Goal: Task Accomplishment & Management: Complete application form

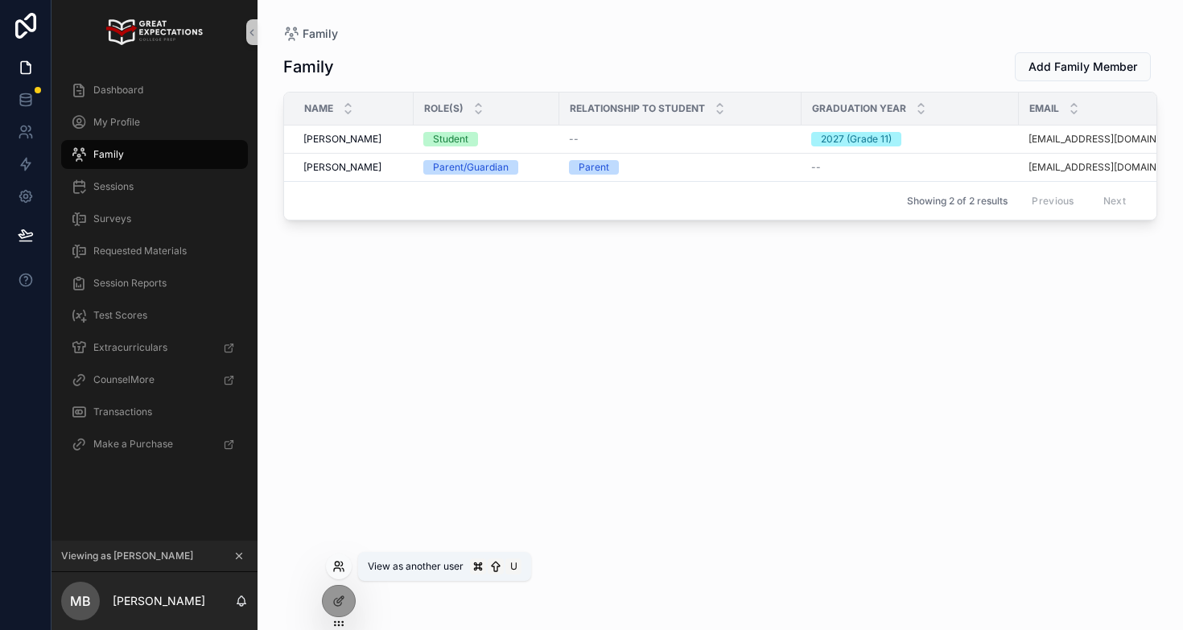
click at [339, 562] on icon at bounding box center [337, 564] width 4 height 4
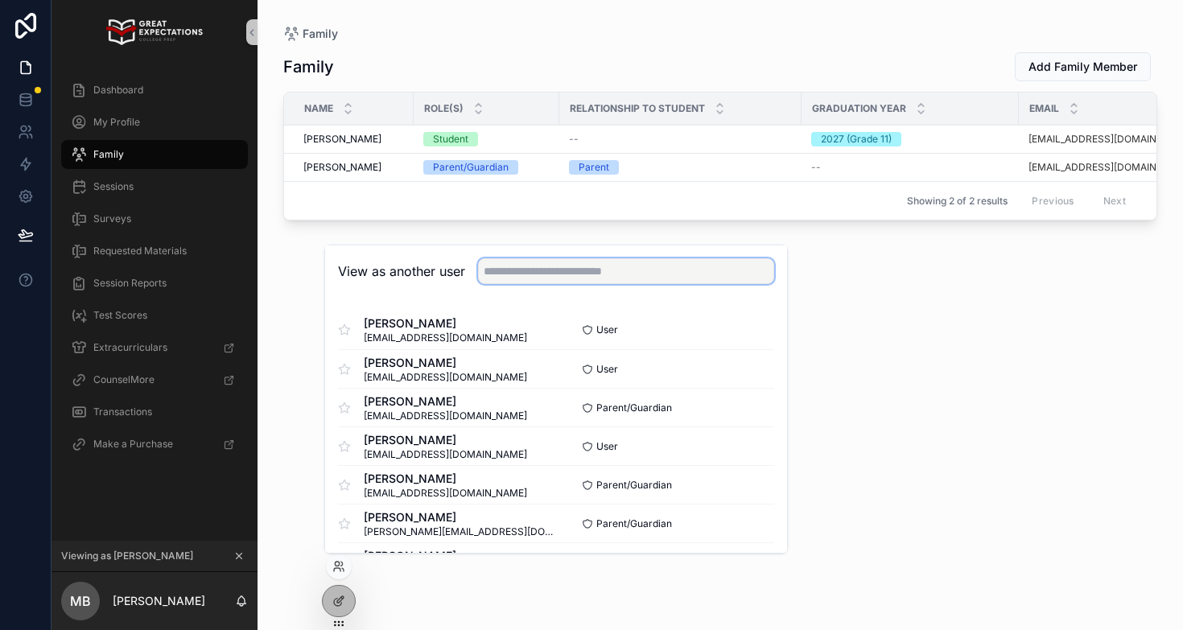
click at [506, 266] on input "text" at bounding box center [626, 271] width 296 height 26
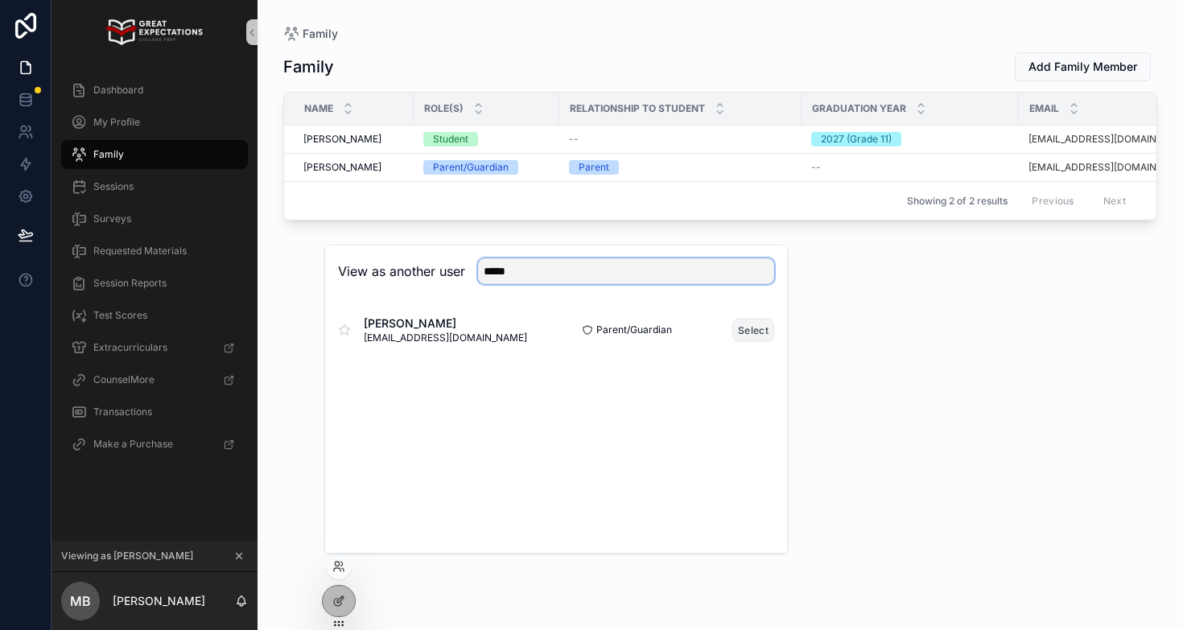
type input "*****"
click at [753, 330] on button "Select" at bounding box center [753, 330] width 42 height 23
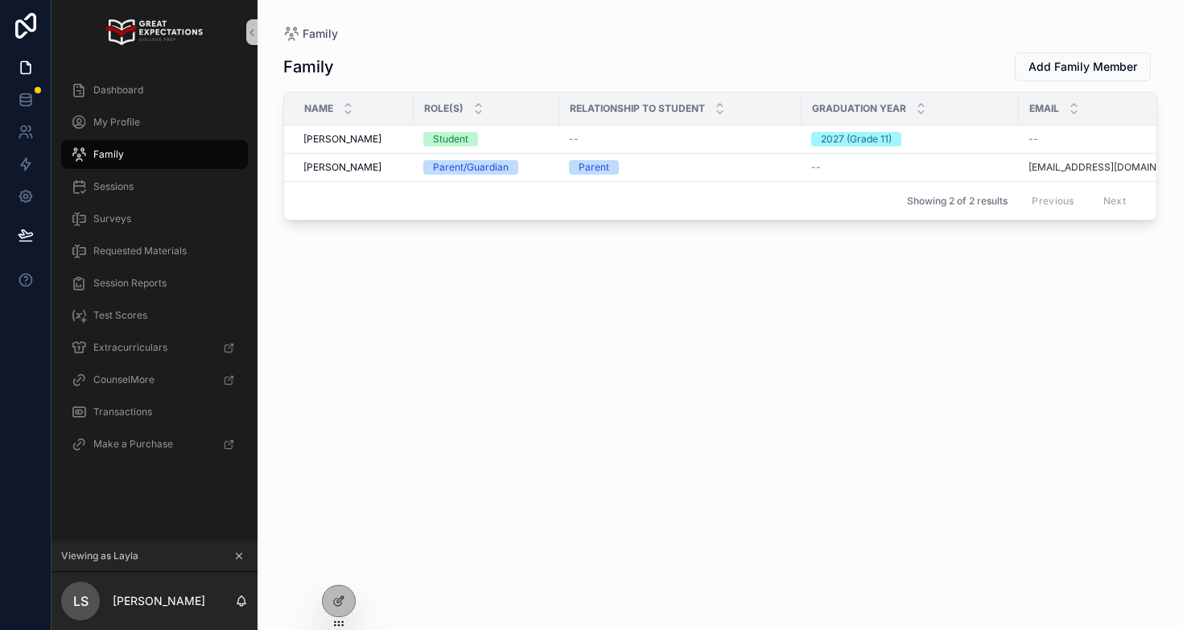
click at [239, 549] on button "scrollable content" at bounding box center [239, 556] width 18 height 18
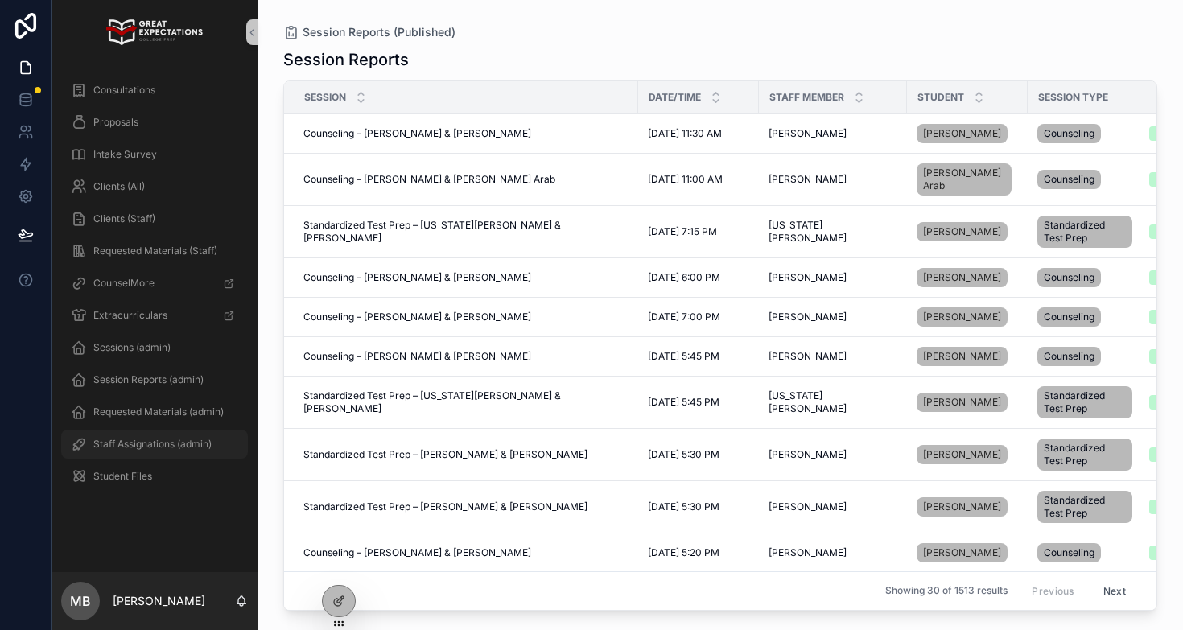
click at [150, 444] on span "Staff Assignations (admin)" at bounding box center [152, 444] width 118 height 13
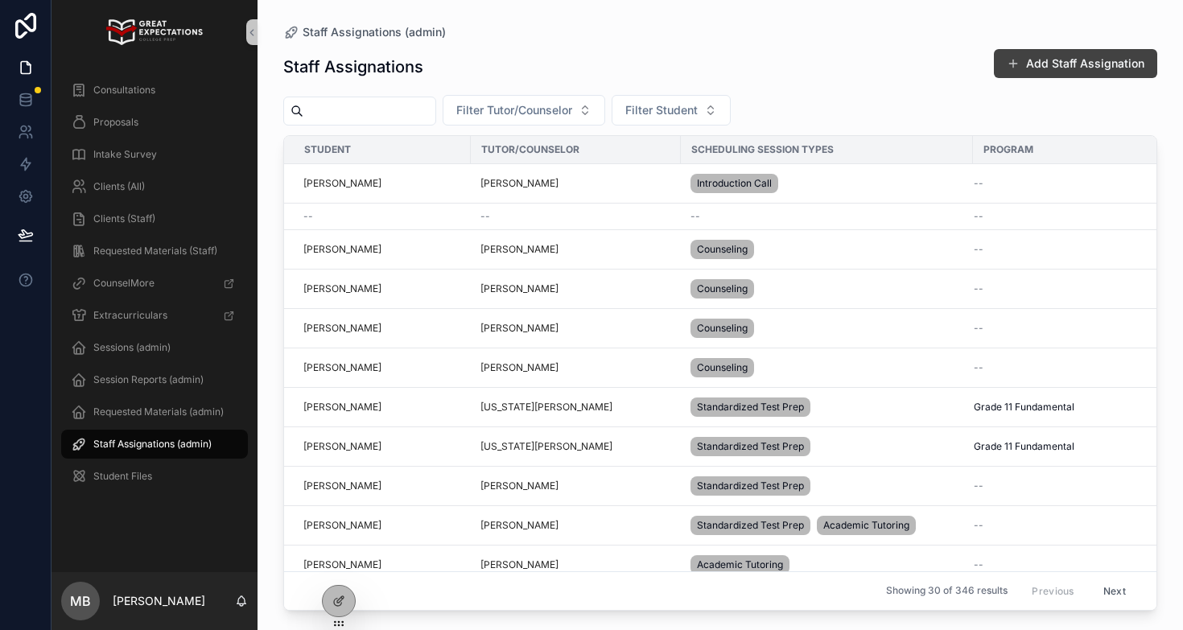
click at [1038, 66] on button "Add Staff Assignation" at bounding box center [1075, 63] width 163 height 29
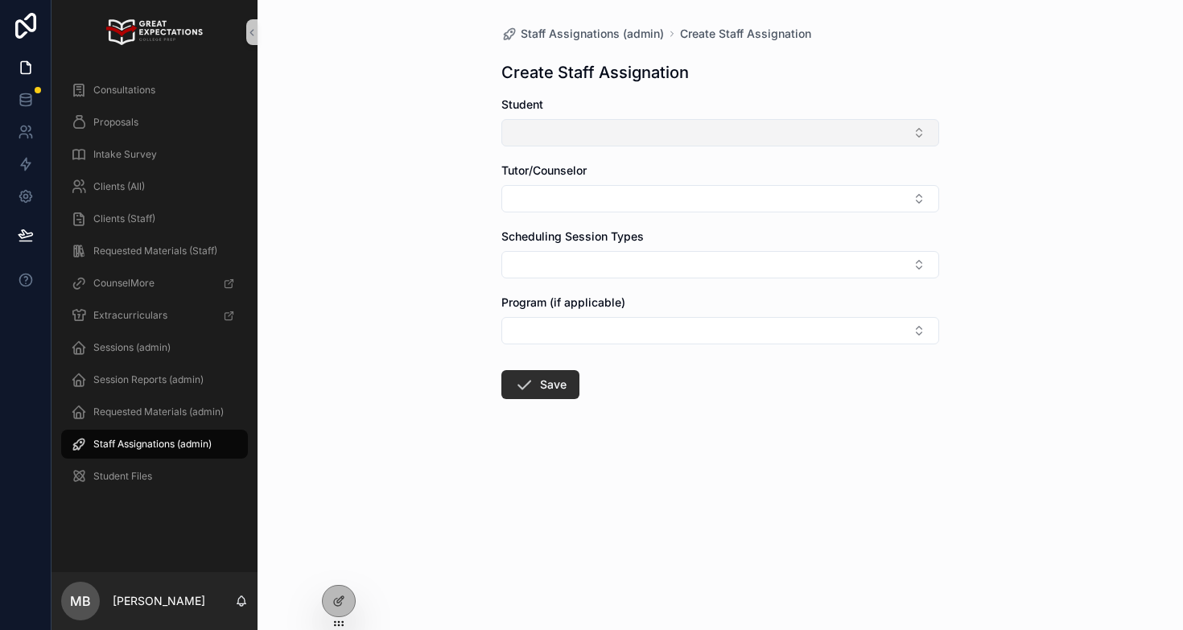
click at [607, 142] on button "Select Button" at bounding box center [720, 132] width 438 height 27
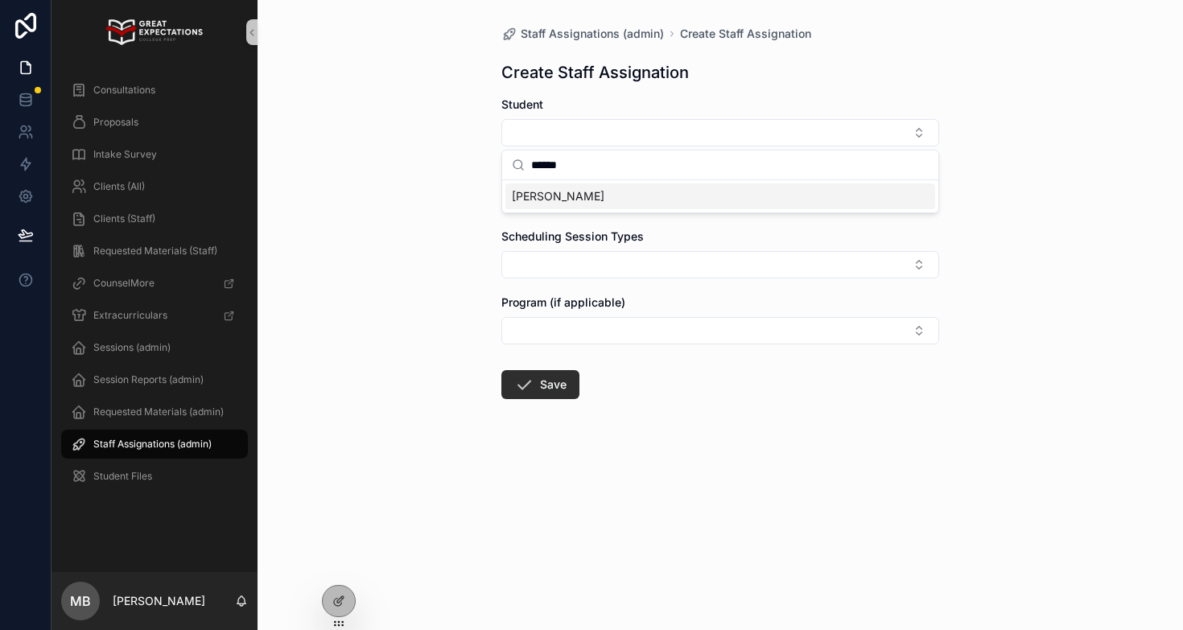
type input "******"
click at [579, 197] on span "[PERSON_NAME]" at bounding box center [558, 196] width 93 height 16
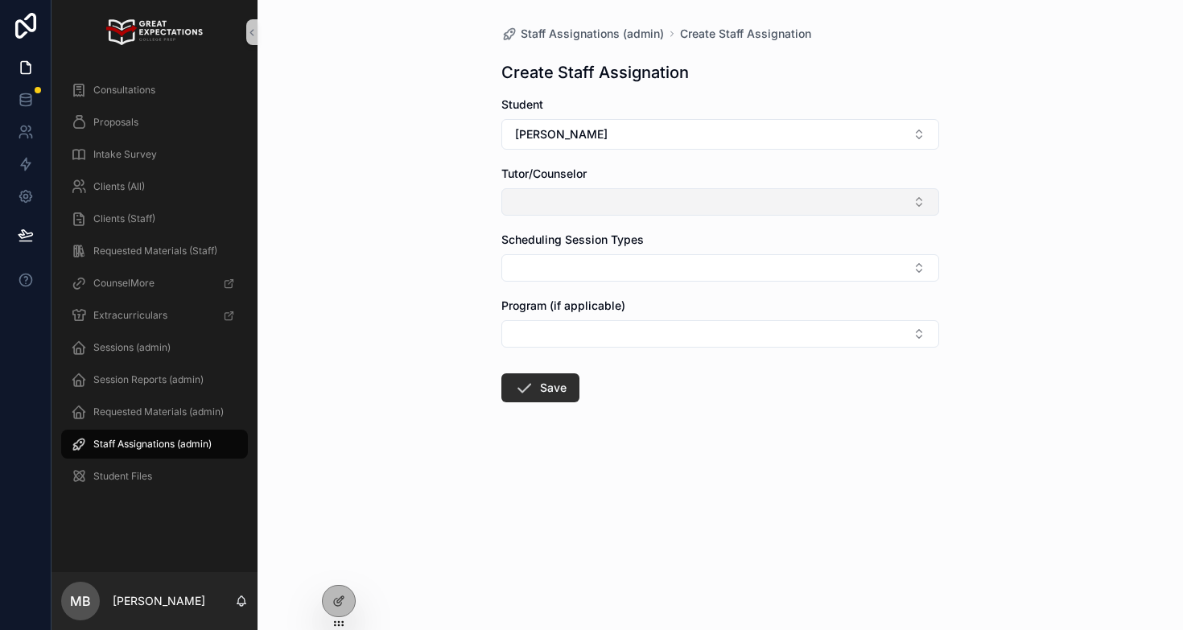
click at [578, 193] on button "Select Button" at bounding box center [720, 201] width 438 height 27
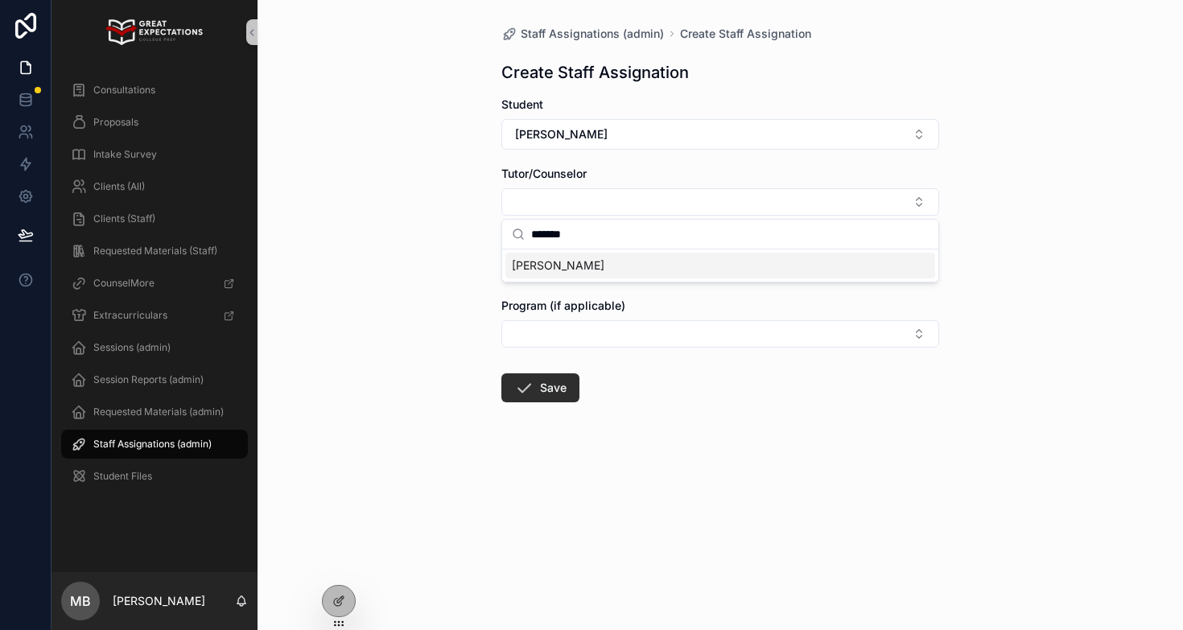
type input "*******"
click at [608, 262] on div "[PERSON_NAME]" at bounding box center [720, 266] width 430 height 26
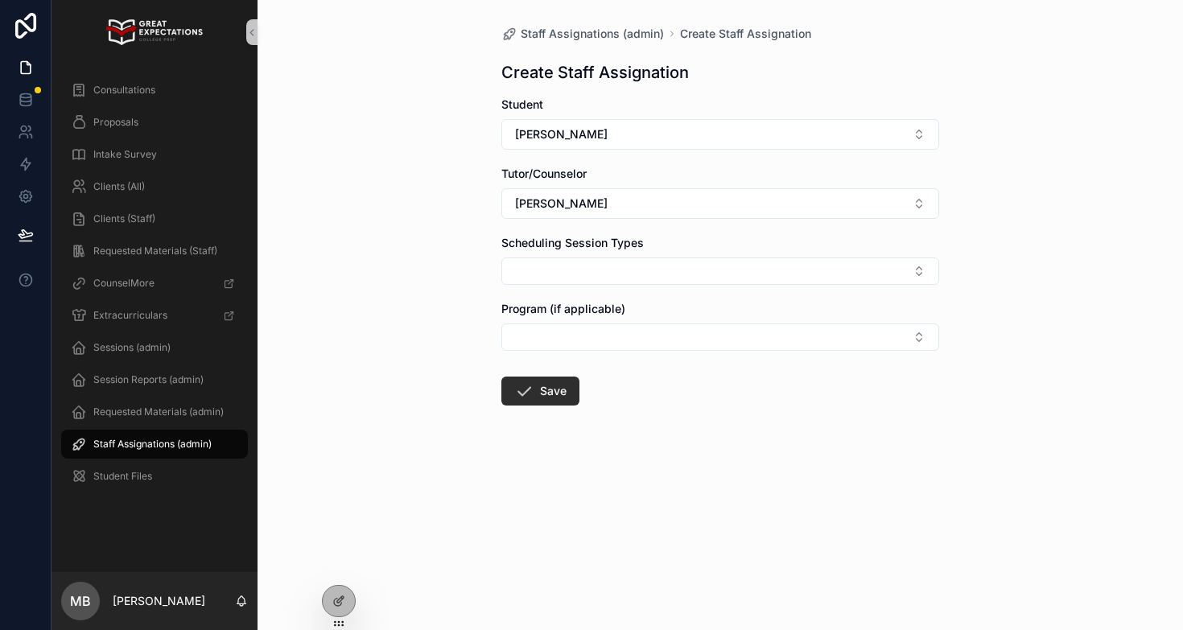
click at [588, 292] on form "Student [PERSON_NAME] Tutor/Counselor [PERSON_NAME] Scheduling Session Types Pr…" at bounding box center [720, 303] width 438 height 412
click at [588, 264] on button "Select Button" at bounding box center [720, 270] width 438 height 27
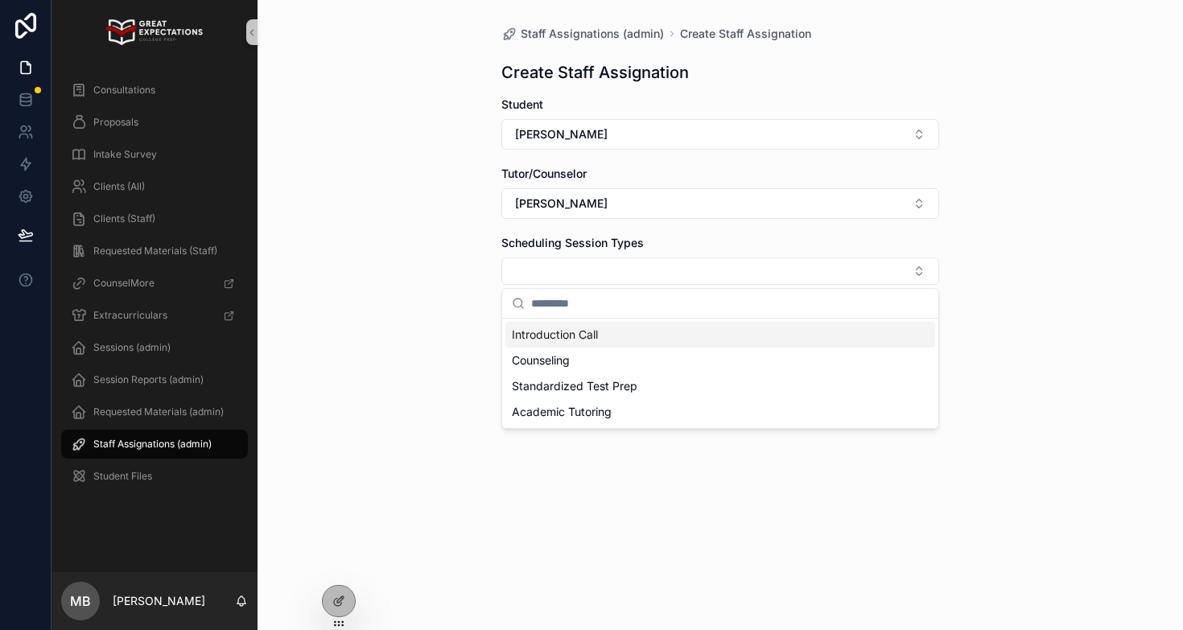
click at [561, 327] on span "Introduction Call" at bounding box center [555, 335] width 86 height 16
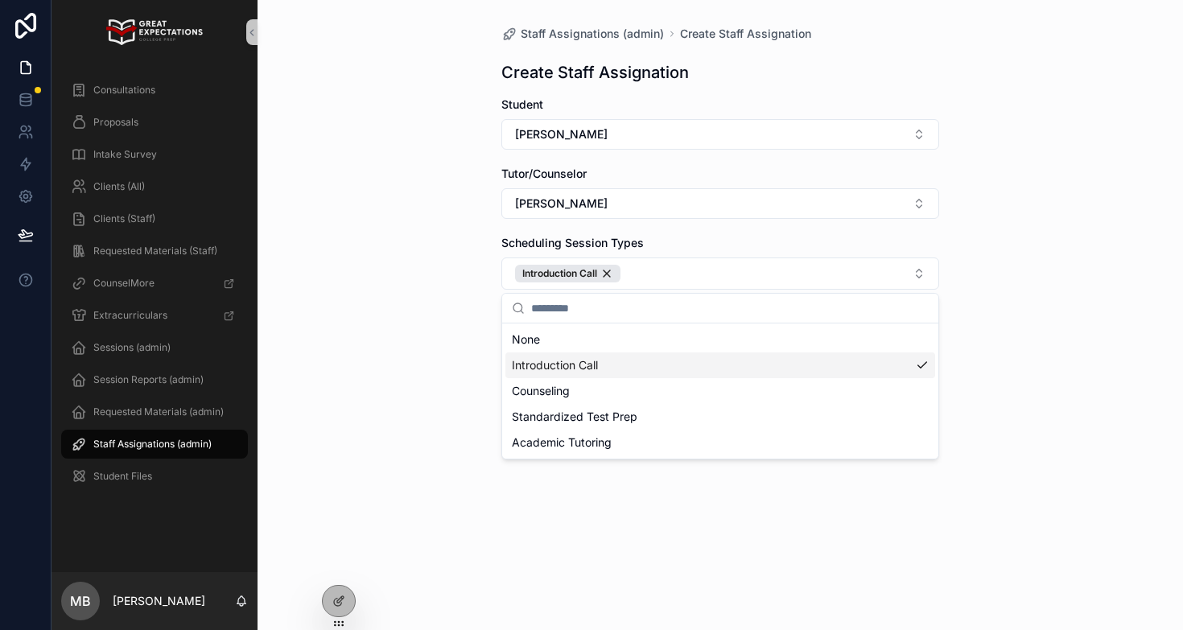
click at [509, 507] on form "Student [PERSON_NAME] Tutor/Counselor [PERSON_NAME] Scheduling Session Types In…" at bounding box center [720, 305] width 438 height 417
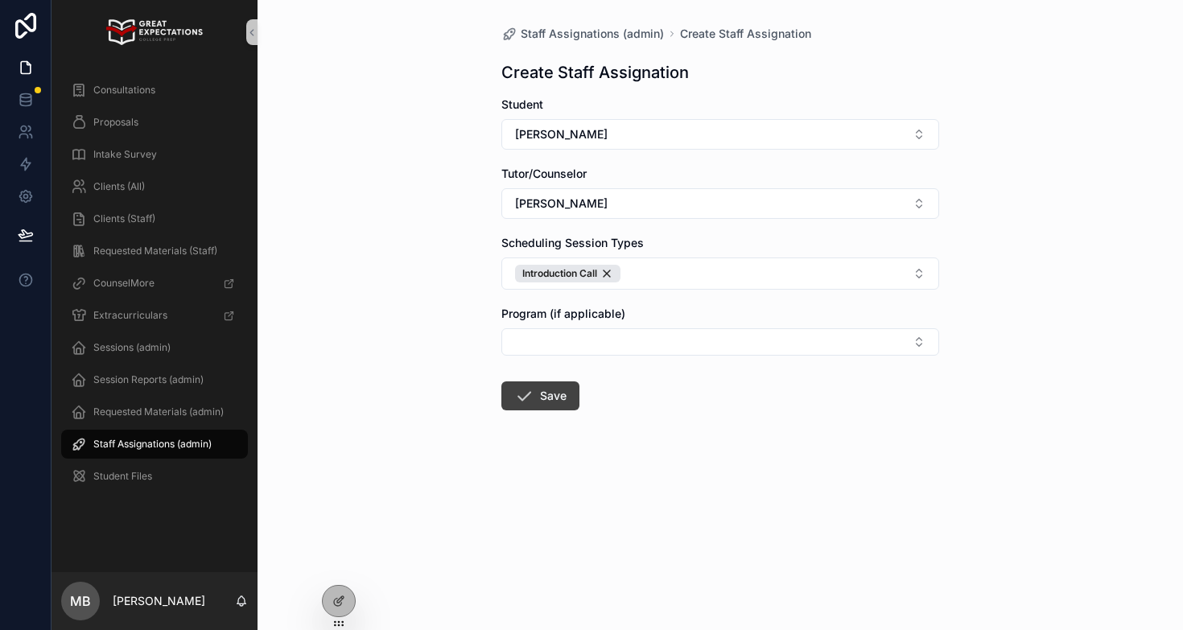
click at [535, 399] on button "Save" at bounding box center [540, 395] width 78 height 29
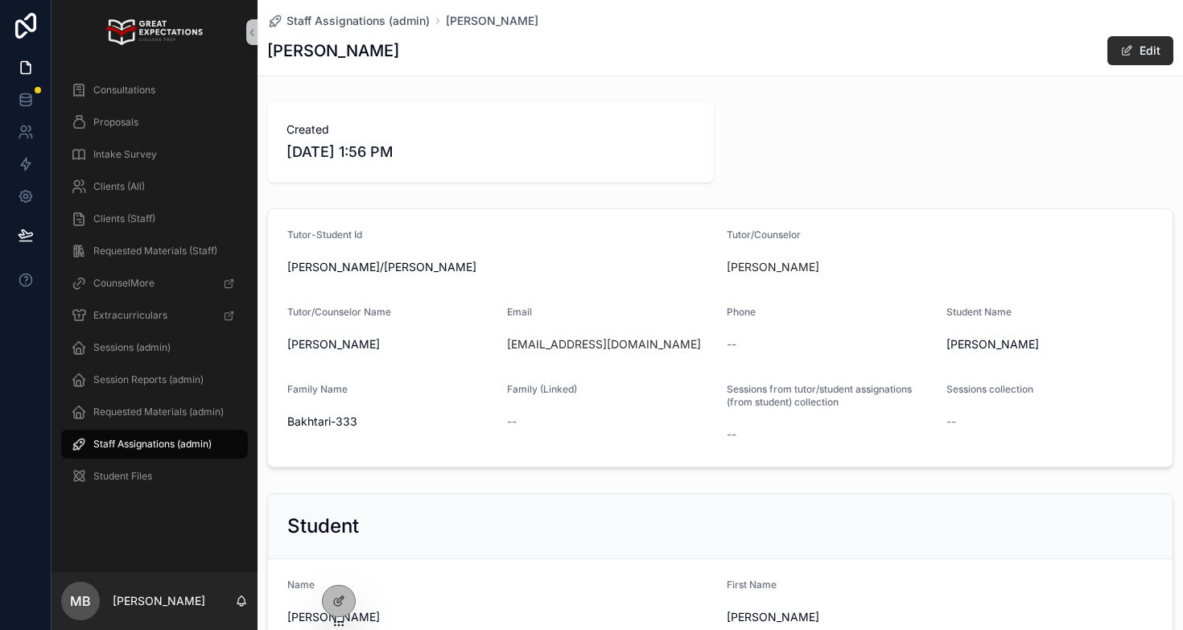
click at [153, 438] on span "Staff Assignations (admin)" at bounding box center [152, 444] width 118 height 13
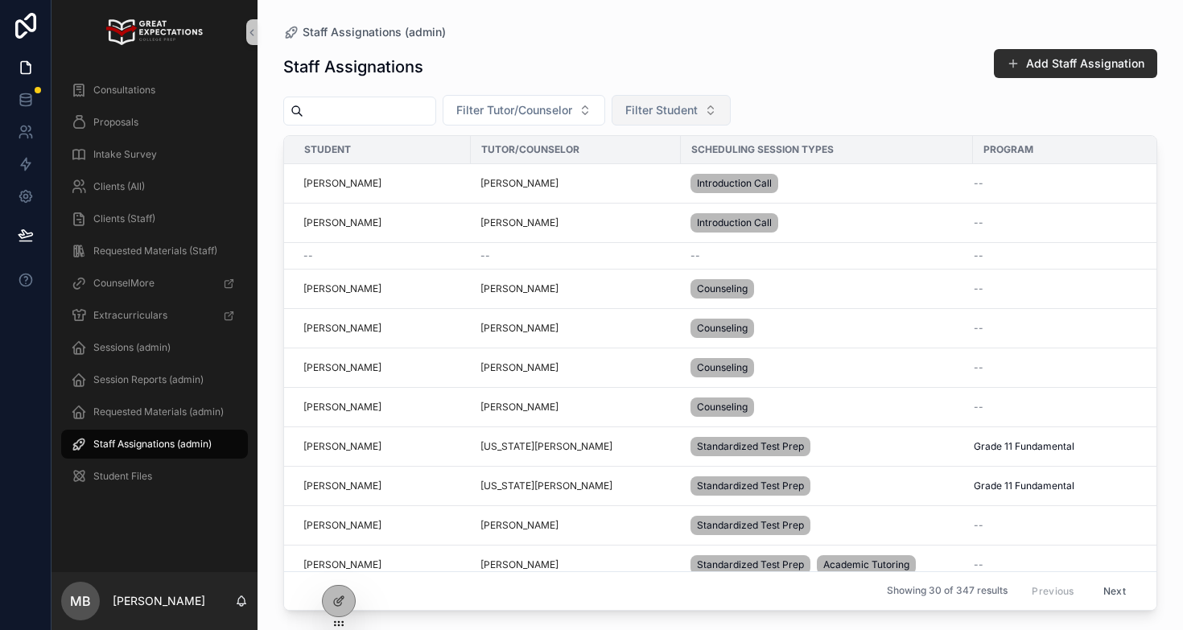
click at [698, 109] on span "Filter Student" at bounding box center [661, 110] width 72 height 16
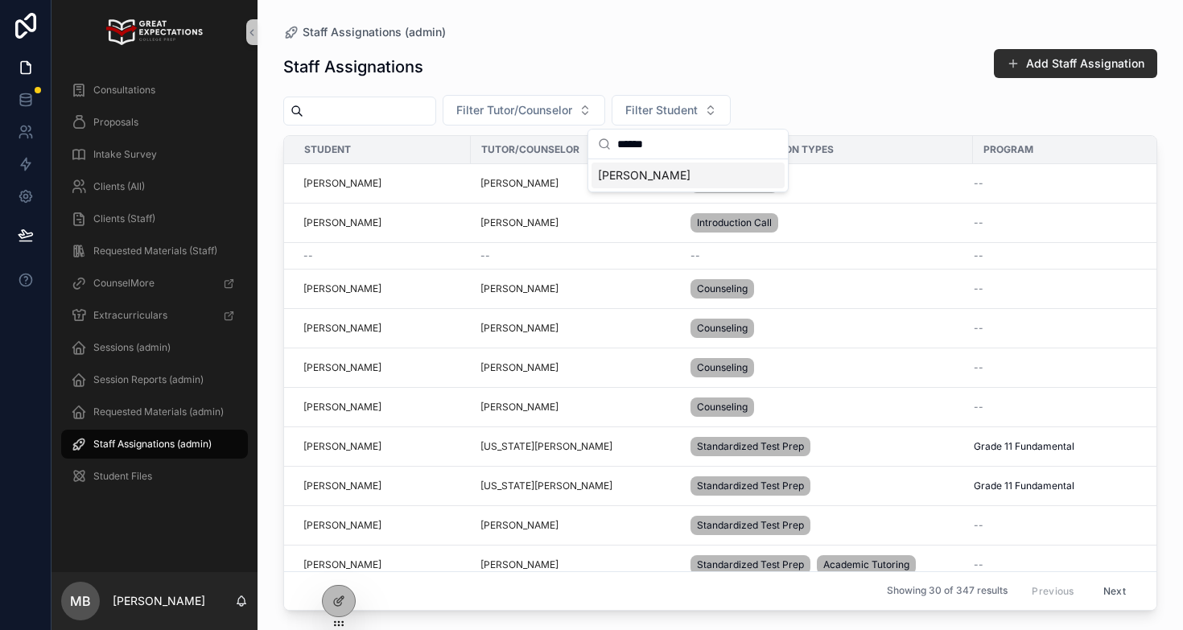
type input "******"
click at [703, 175] on div "[PERSON_NAME]" at bounding box center [687, 176] width 193 height 26
